Goal: Task Accomplishment & Management: Manage account settings

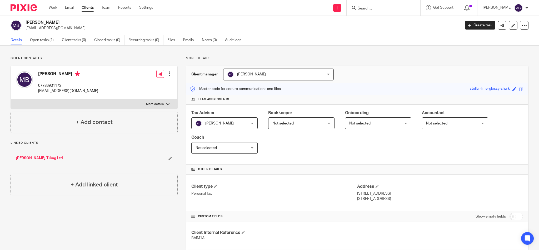
click at [374, 8] on input "Search" at bounding box center [380, 8] width 47 height 5
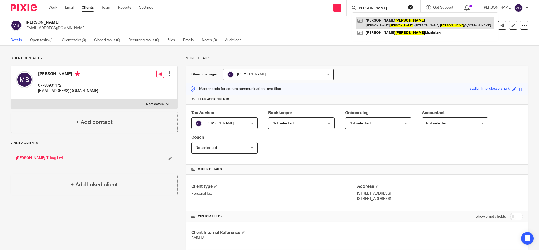
type input "barker"
click at [394, 26] on link at bounding box center [425, 23] width 138 height 12
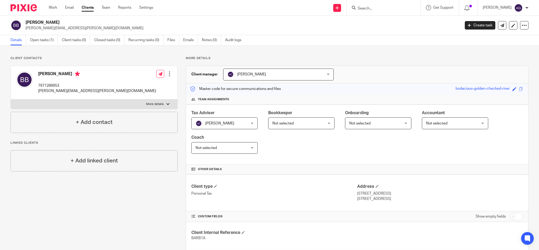
click at [381, 8] on input "Search" at bounding box center [380, 8] width 47 height 5
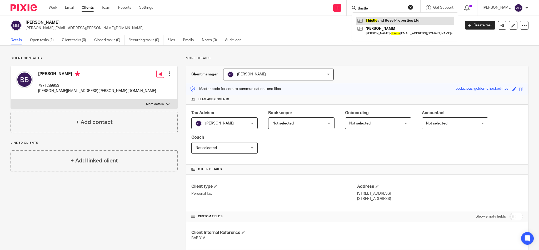
type input "thistle"
click at [386, 20] on link at bounding box center [405, 21] width 98 height 8
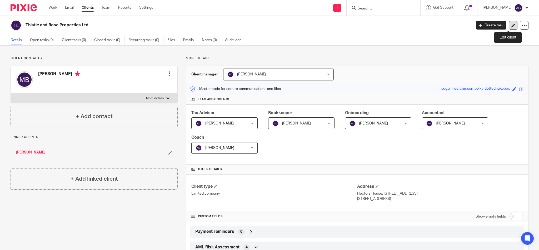
click at [512, 25] on icon at bounding box center [514, 25] width 4 height 4
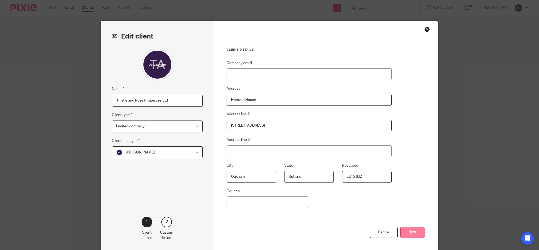
click at [411, 231] on button "Next" at bounding box center [413, 231] width 24 height 11
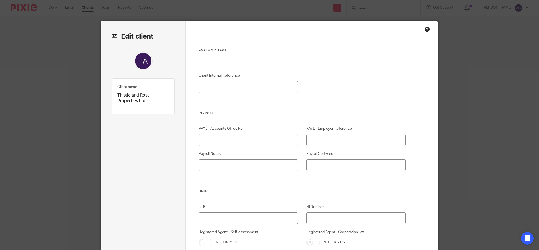
click at [426, 28] on div "Close this dialog window" at bounding box center [427, 29] width 5 height 5
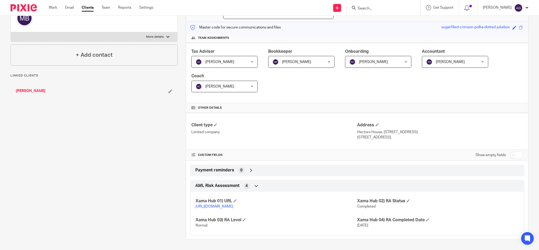
scroll to position [26, 0]
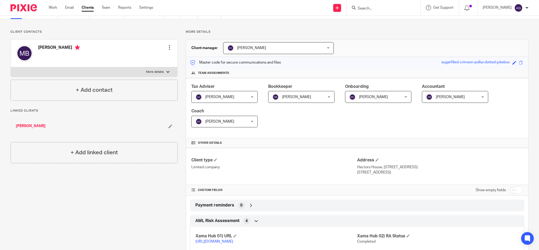
click at [380, 9] on input "Search" at bounding box center [380, 8] width 47 height 5
type input "thistle"
click at [389, 21] on link at bounding box center [405, 21] width 98 height 8
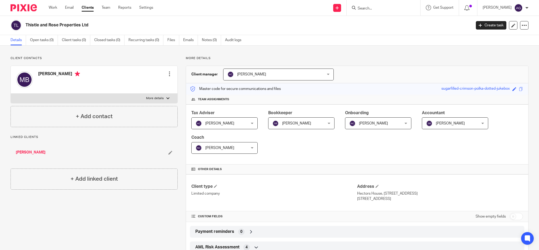
click at [381, 7] on input "Search" at bounding box center [380, 8] width 47 height 5
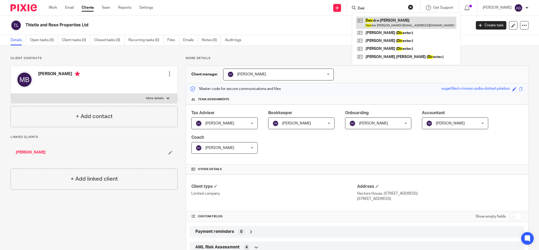
type input "Deir"
click at [389, 23] on link at bounding box center [406, 23] width 100 height 12
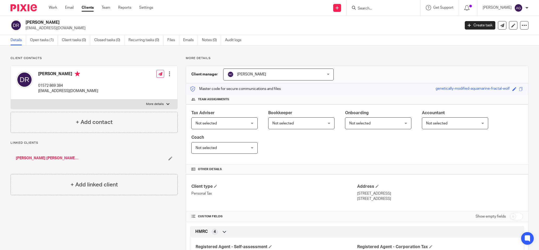
click at [169, 72] on div at bounding box center [169, 73] width 5 height 5
click at [134, 84] on link "Edit contact" at bounding box center [144, 86] width 50 height 8
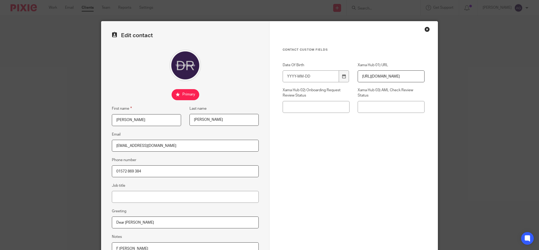
click at [214, 122] on input "Rawlins" at bounding box center [224, 120] width 69 height 12
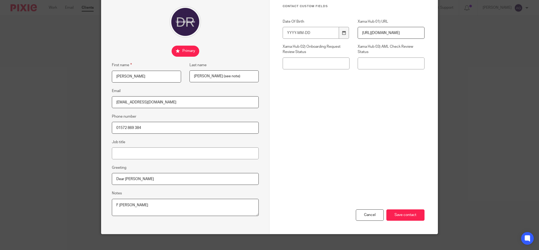
scroll to position [49, 0]
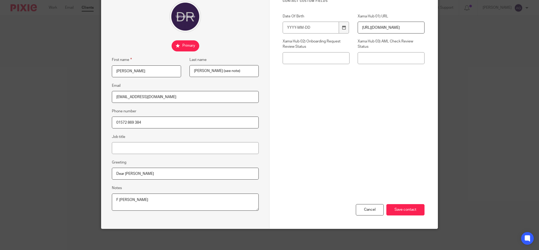
type input "Rawlins (see note)"
click at [150, 199] on textarea "F John Rawlins" at bounding box center [185, 201] width 147 height 17
drag, startPoint x: 150, startPoint y: 199, endPoint x: 104, endPoint y: 191, distance: 46.7
click at [105, 192] on div "Edit contact First name Deirdre Last name Rawlins (see note) Email rawlins349@m…" at bounding box center [185, 101] width 168 height 256
click at [166, 198] on textarea "F John Rawlins" at bounding box center [185, 201] width 147 height 17
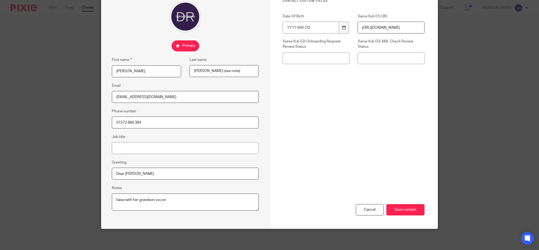
paste textarea "07792449645"
click at [213, 198] on textarea "F John Rawlins" at bounding box center [185, 201] width 147 height 17
paste textarea "paul_wonford@hotmail.com"
drag, startPoint x: 153, startPoint y: 199, endPoint x: 157, endPoint y: 197, distance: 4.4
click at [154, 198] on textarea "F John Rawlins" at bounding box center [185, 201] width 147 height 17
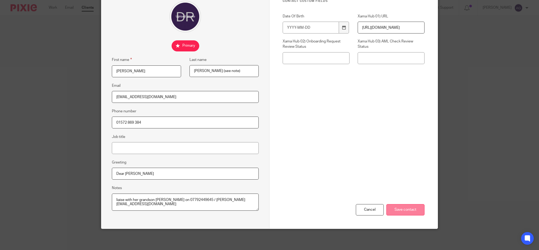
type textarea "liaise with her grandson Paul Wonford on 07792449645 / paul_wonford@hotmail.com"
click at [395, 210] on input "Save contact" at bounding box center [406, 209] width 38 height 11
click at [393, 190] on div "Cancel Save contact" at bounding box center [354, 182] width 142 height 92
click at [394, 208] on input "Save contact" at bounding box center [406, 209] width 38 height 11
click at [385, 166] on div "Cancel Save contact" at bounding box center [354, 182] width 142 height 92
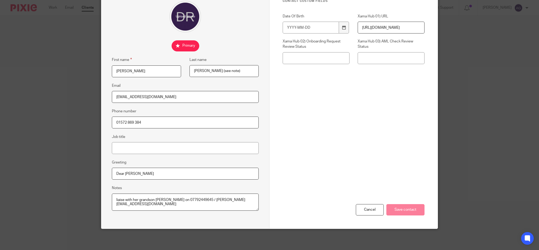
scroll to position [29, 0]
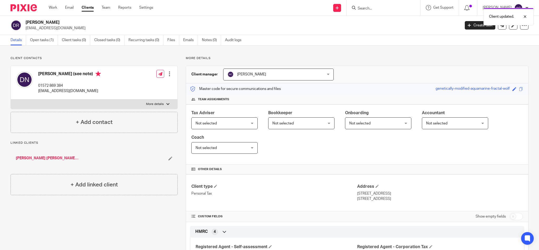
click at [167, 72] on div at bounding box center [169, 73] width 5 height 5
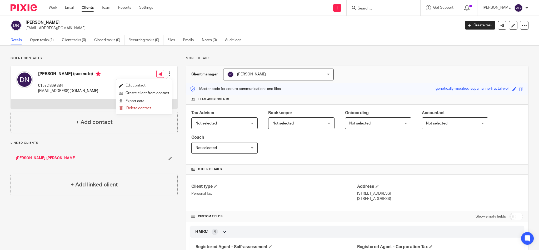
click at [132, 85] on link "Edit contact" at bounding box center [144, 86] width 50 height 8
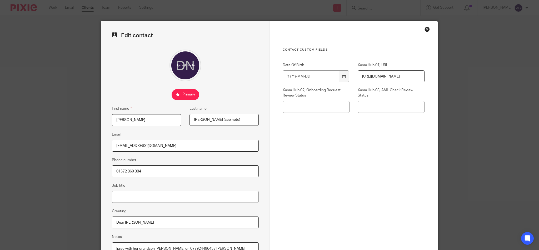
click at [426, 28] on div "Close this dialog window" at bounding box center [427, 29] width 5 height 5
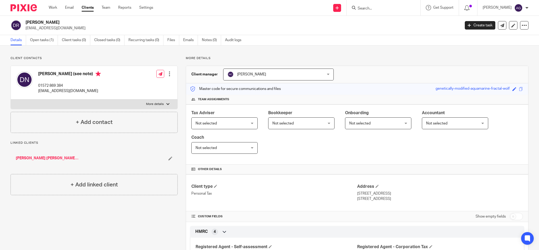
click at [169, 72] on div at bounding box center [169, 73] width 5 height 5
click at [148, 84] on link "Edit contact" at bounding box center [144, 86] width 50 height 8
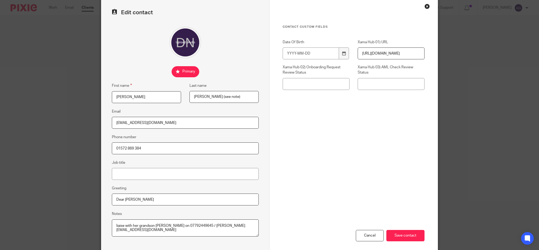
scroll to position [35, 0]
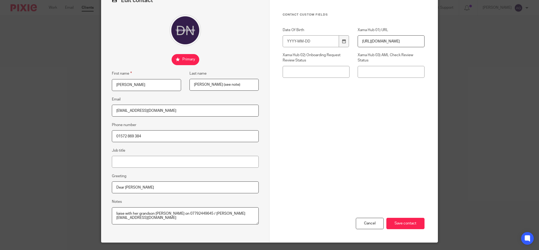
drag, startPoint x: 154, startPoint y: 213, endPoint x: 214, endPoint y: 216, distance: 60.4
click at [214, 216] on textarea "liaise with her grandson [PERSON_NAME] on 07792449645 / [PERSON_NAME][EMAIL_ADD…" at bounding box center [185, 215] width 147 height 17
click at [117, 83] on input "[PERSON_NAME]" at bounding box center [146, 85] width 69 height 12
type input "[PERSON_NAME]"
drag, startPoint x: 217, startPoint y: 212, endPoint x: 184, endPoint y: 213, distance: 32.7
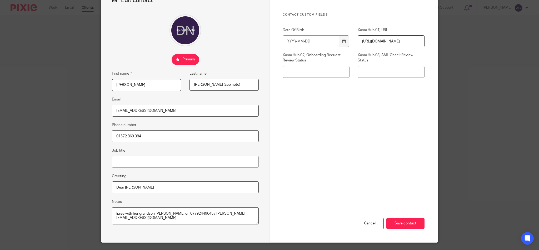
click at [217, 212] on textarea "liaise with her grandson [PERSON_NAME] on 07792449645 / [PERSON_NAME][EMAIL_ADD…" at bounding box center [185, 215] width 147 height 17
drag, startPoint x: 153, startPoint y: 211, endPoint x: 169, endPoint y: 219, distance: 18.3
click at [169, 219] on textarea "liaise with her grandson [PERSON_NAME] on 07792449645 / [PERSON_NAME][EMAIL_ADD…" at bounding box center [185, 215] width 147 height 17
click at [415, 222] on input "Save contact" at bounding box center [406, 223] width 38 height 11
click at [404, 199] on div "Cancel Save contact" at bounding box center [354, 196] width 142 height 92
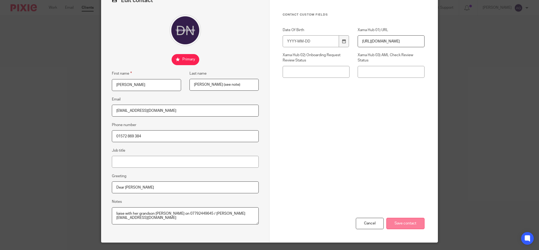
click at [399, 221] on input "Save contact" at bounding box center [406, 223] width 38 height 11
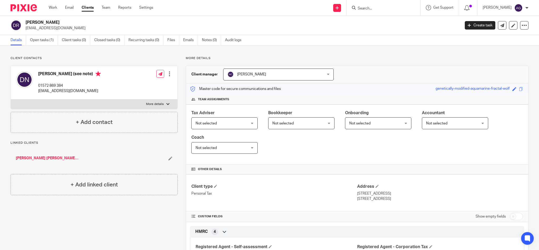
click at [382, 11] on input "Search" at bounding box center [380, 8] width 47 height 5
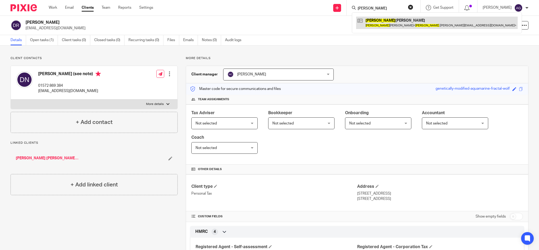
type input "[PERSON_NAME]"
click at [387, 23] on link at bounding box center [437, 23] width 162 height 12
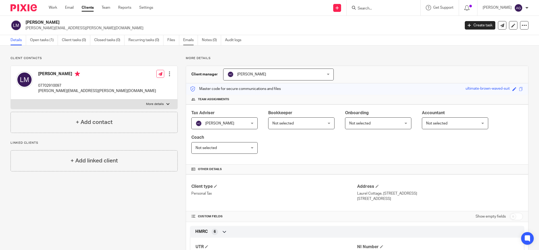
click at [188, 40] on link "Emails" at bounding box center [190, 40] width 15 height 10
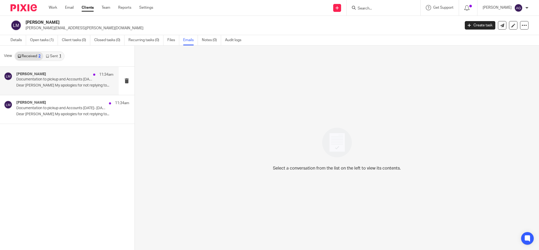
click at [48, 82] on div "[PERSON_NAME] 11:34am Documentation to pickup and Accounts [DATE]- [DATE] Dear …" at bounding box center [64, 81] width 97 height 18
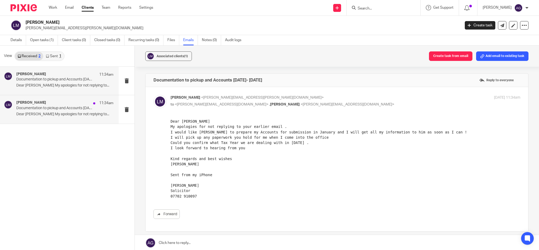
click at [62, 108] on p "Documentation to pickup and Accounts 2024- 2025" at bounding box center [55, 108] width 78 height 4
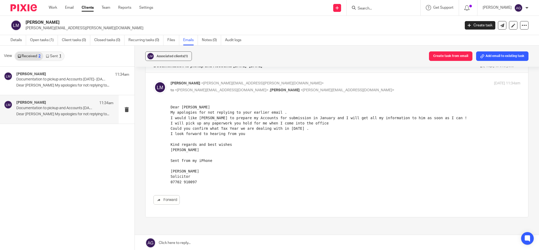
scroll to position [14, 0]
click at [14, 40] on link "Details" at bounding box center [19, 40] width 16 height 10
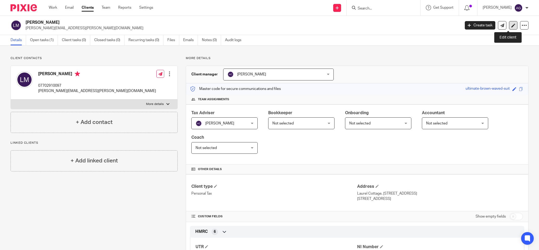
click at [512, 24] on icon at bounding box center [514, 25] width 4 height 4
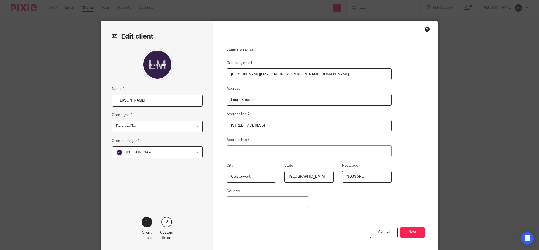
click at [425, 29] on div "Close this dialog window" at bounding box center [427, 29] width 5 height 5
